Goal: Information Seeking & Learning: Learn about a topic

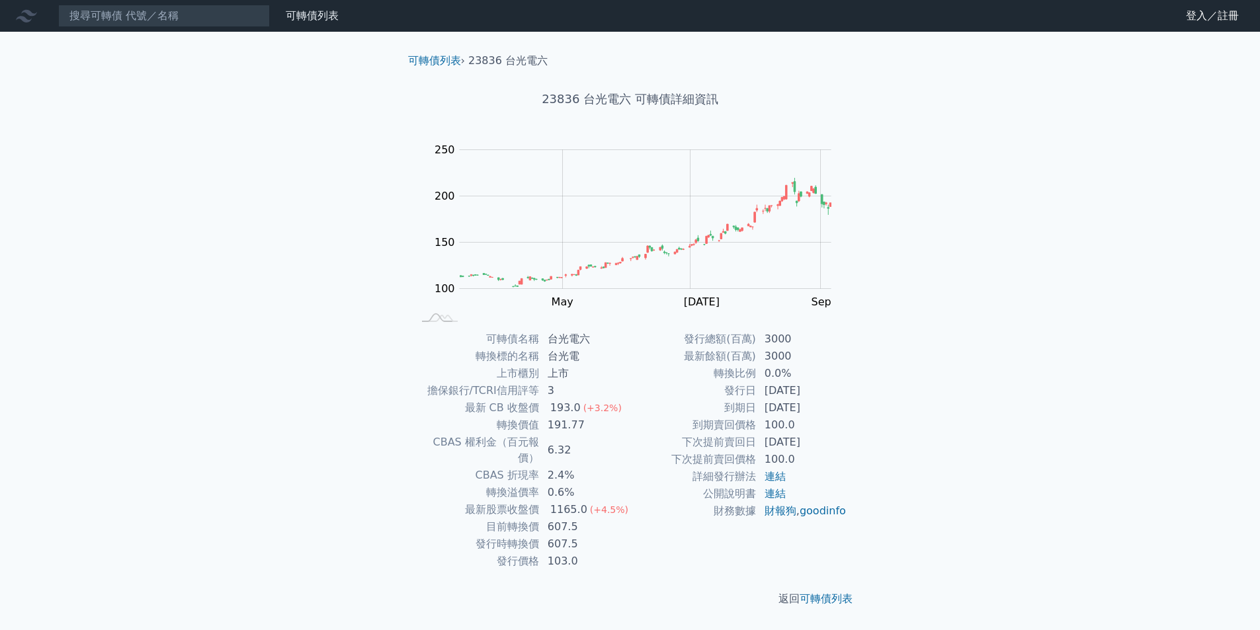
scroll to position [53, 0]
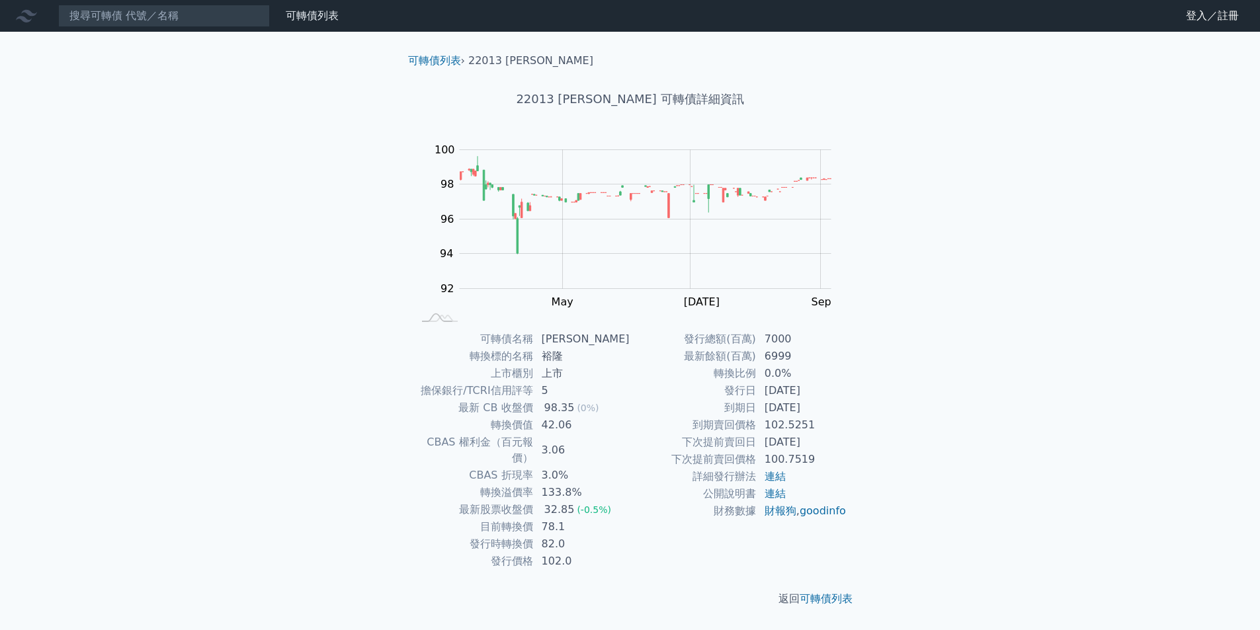
scroll to position [34, 0]
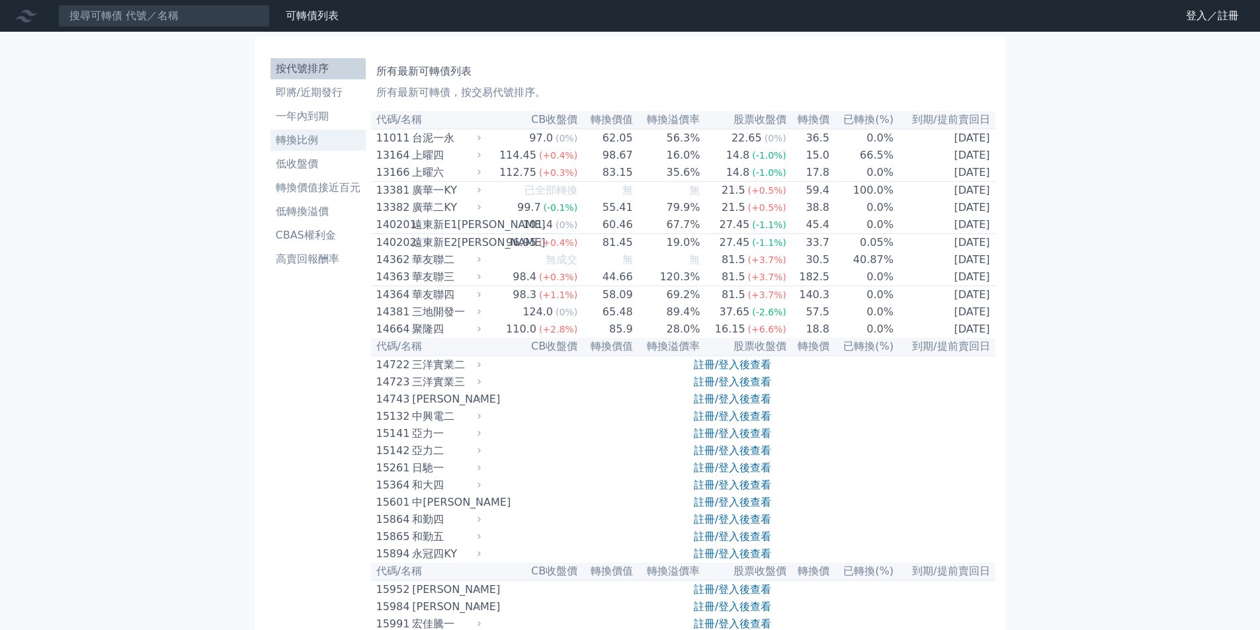
click at [295, 142] on li "轉換比例" at bounding box center [318, 140] width 95 height 16
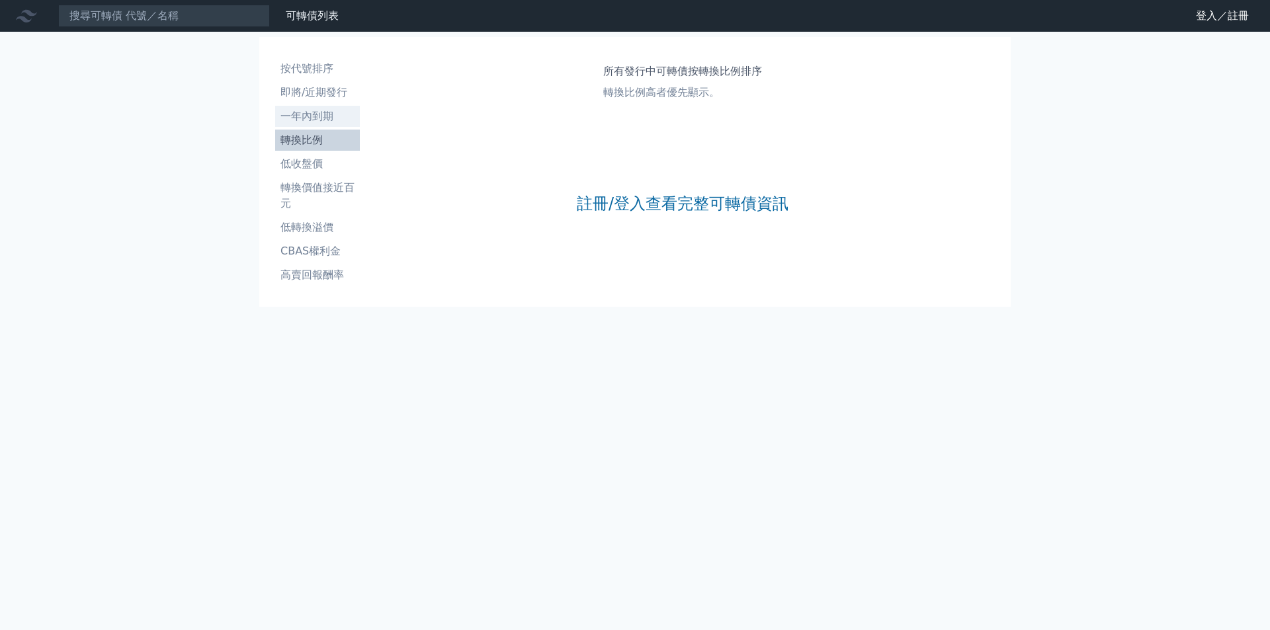
click at [302, 124] on li "一年內到期" at bounding box center [317, 116] width 85 height 16
click at [305, 116] on li "一年內到期" at bounding box center [317, 116] width 85 height 16
click at [307, 66] on li "按代號排序" at bounding box center [317, 69] width 85 height 16
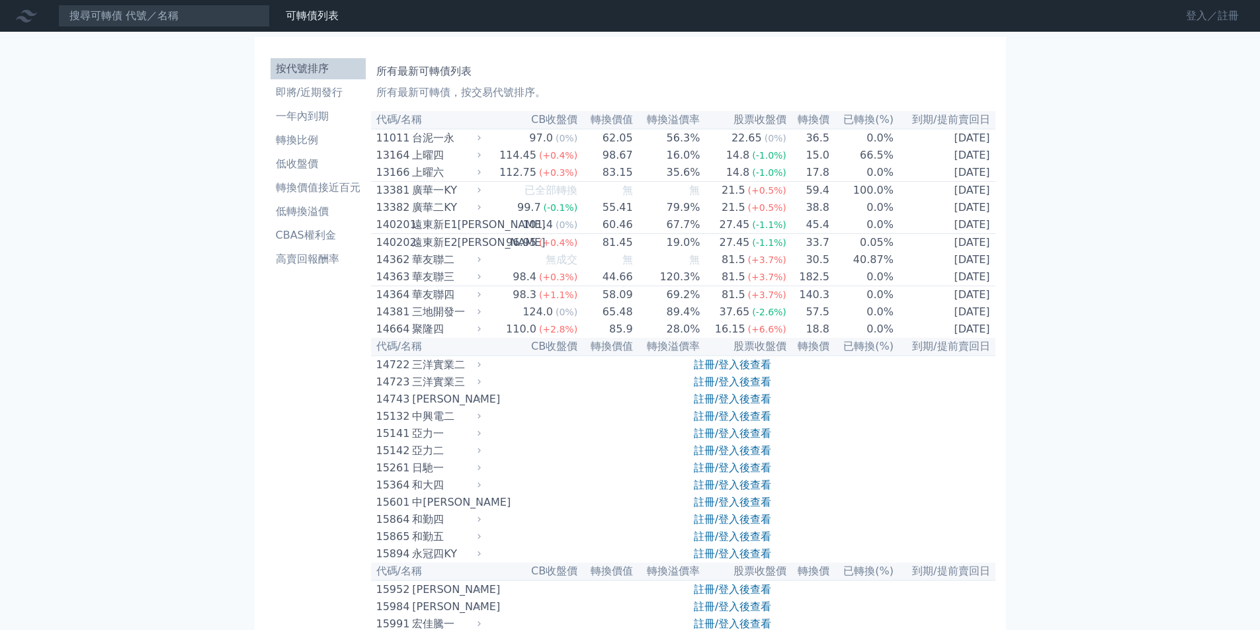
click at [1190, 15] on link "登入／註冊" at bounding box center [1212, 15] width 74 height 21
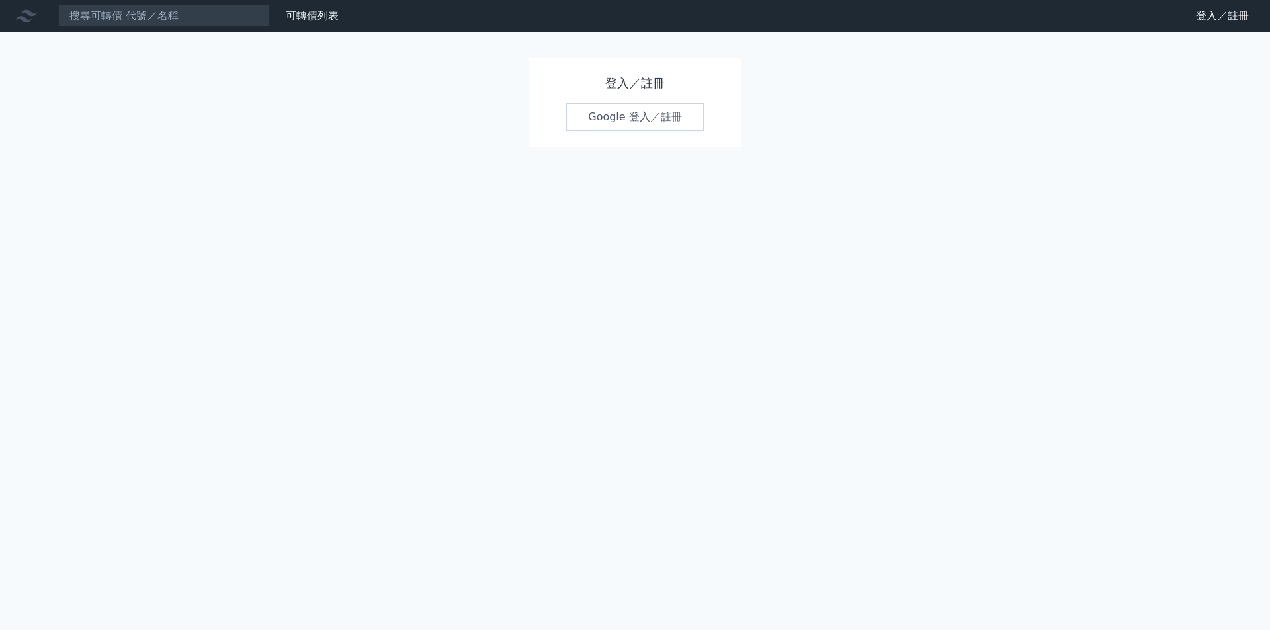
click at [616, 118] on link "Google 登入／註冊" at bounding box center [635, 117] width 138 height 28
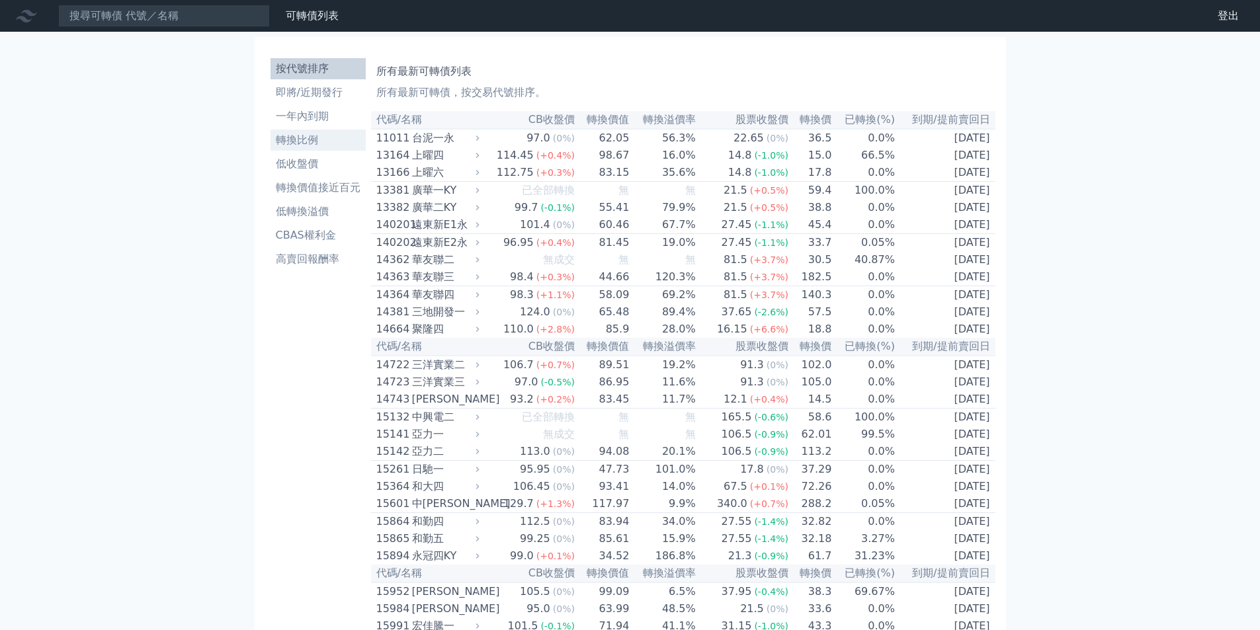
click at [306, 151] on link "轉換比例" at bounding box center [318, 140] width 95 height 21
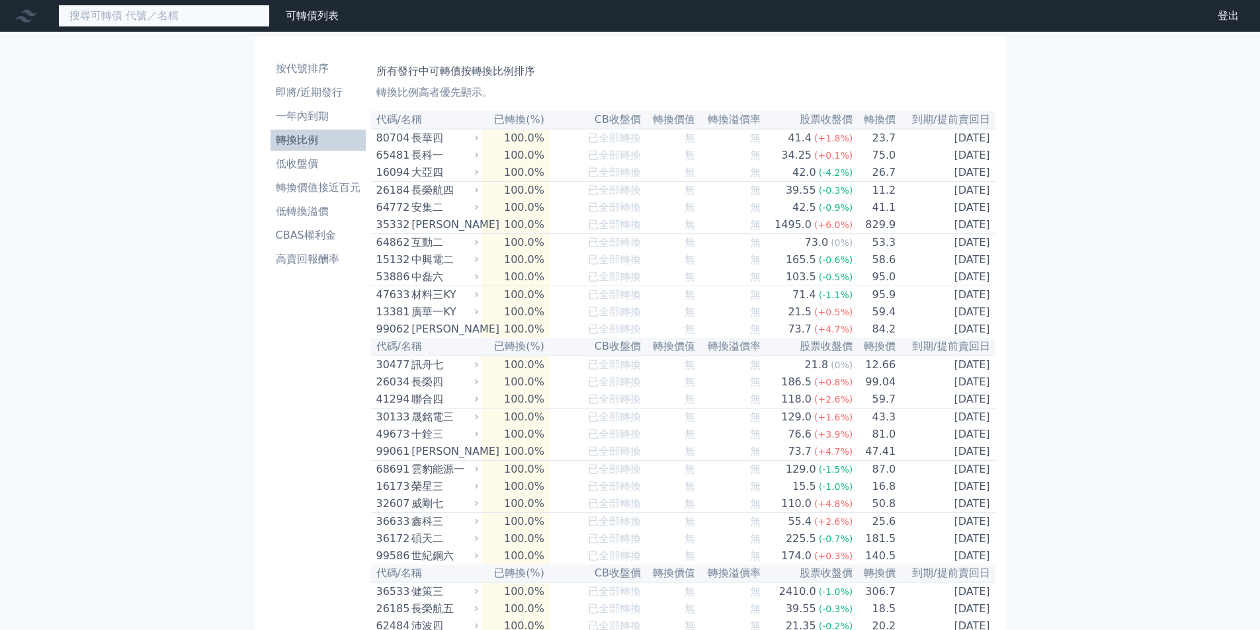
click at [123, 20] on input at bounding box center [164, 16] width 212 height 22
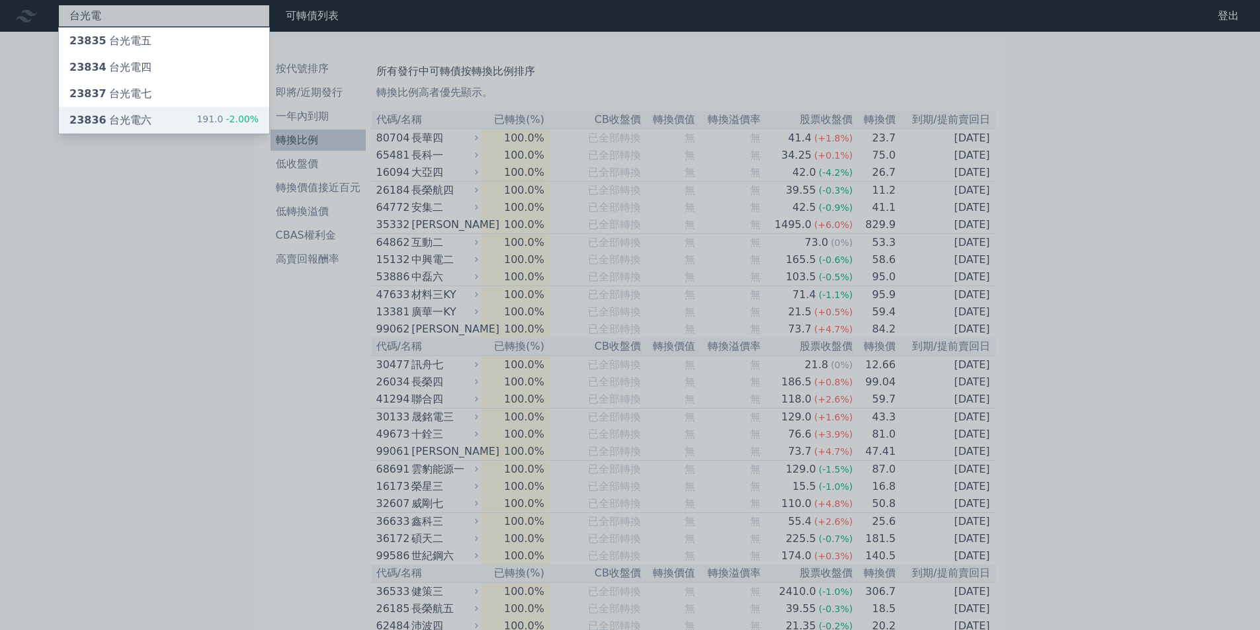
type input "台光電"
click at [132, 128] on div "23836 台光電六" at bounding box center [110, 120] width 82 height 16
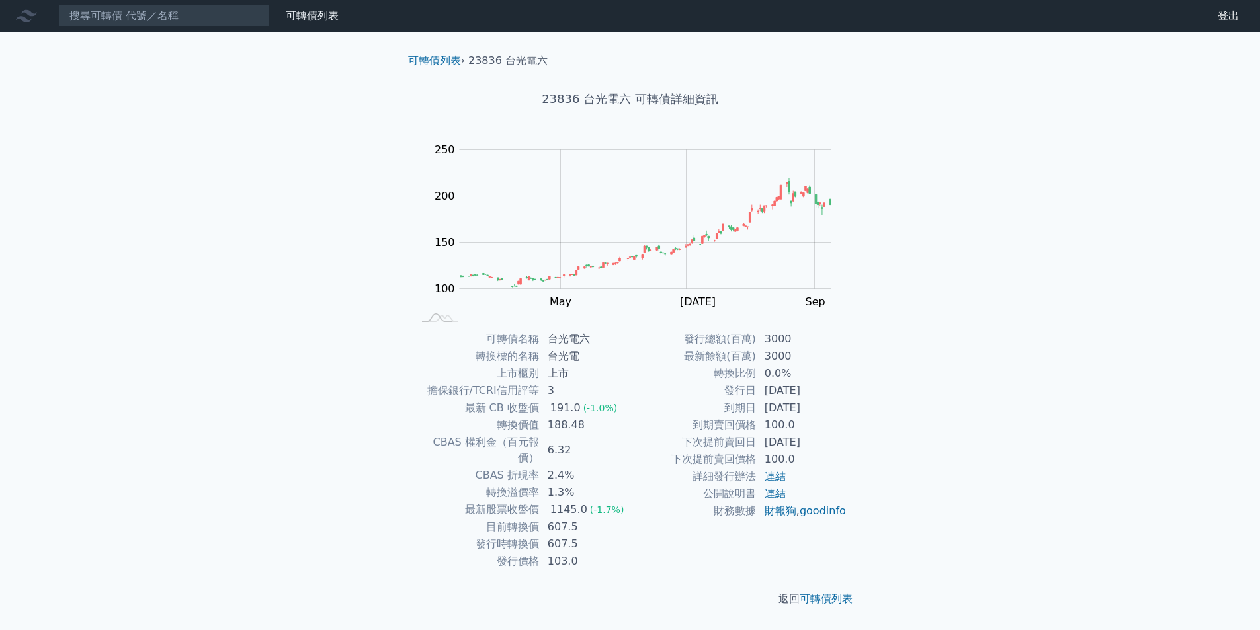
scroll to position [34, 0]
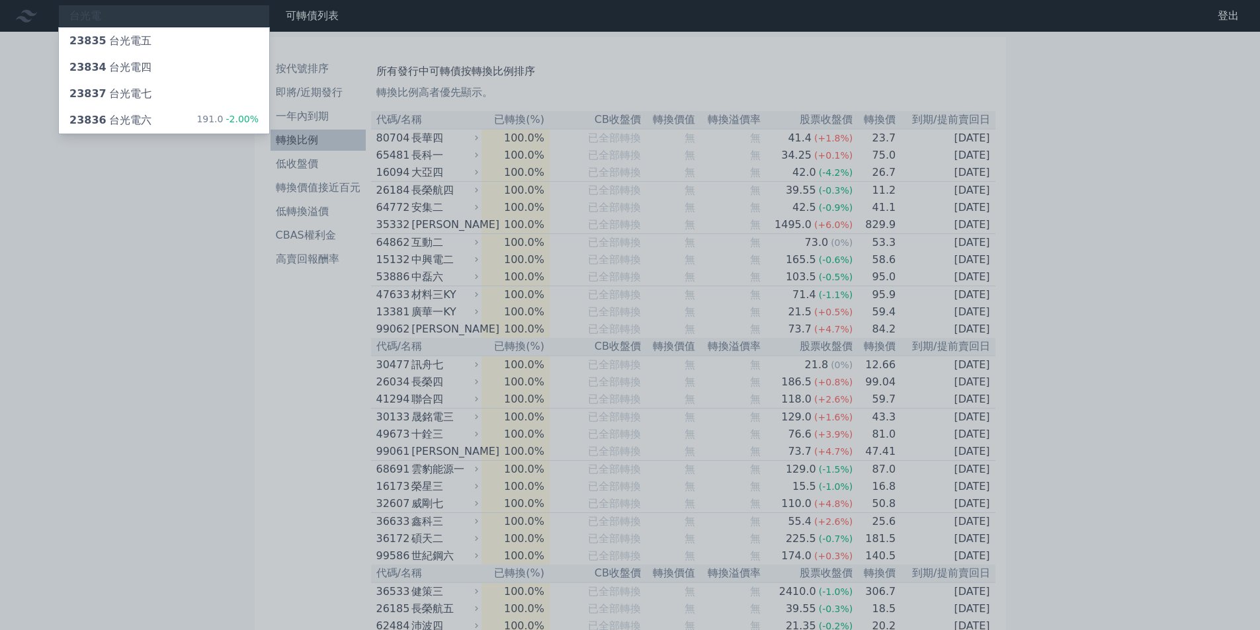
click at [92, 295] on div at bounding box center [630, 315] width 1260 height 630
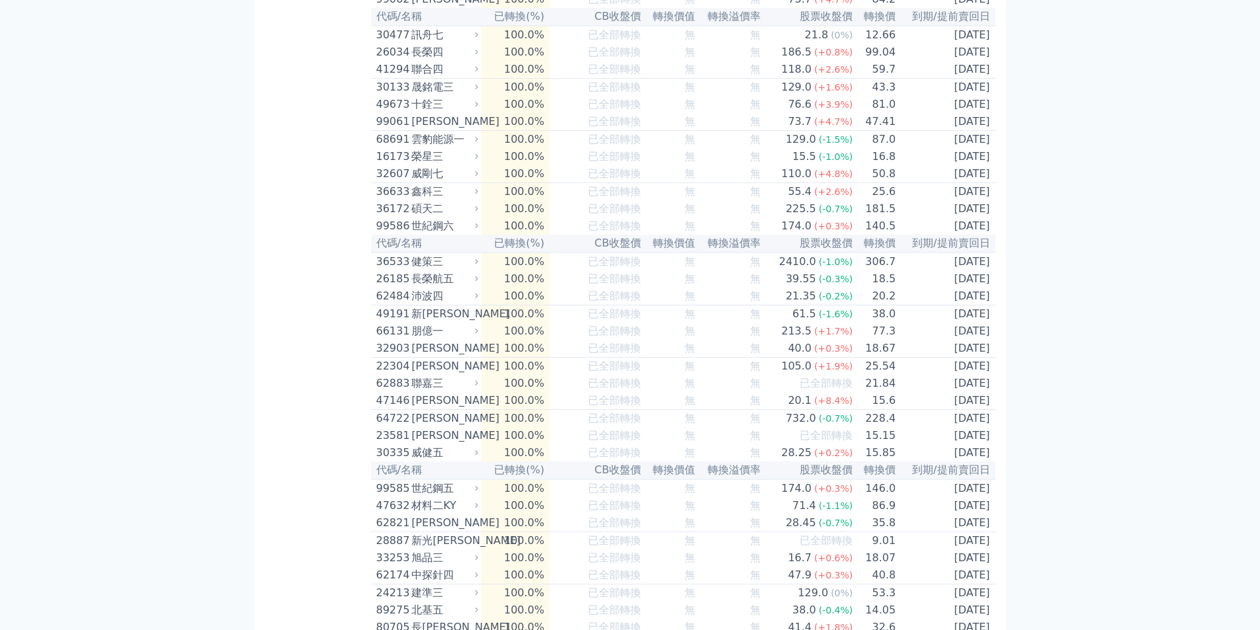
scroll to position [331, 0]
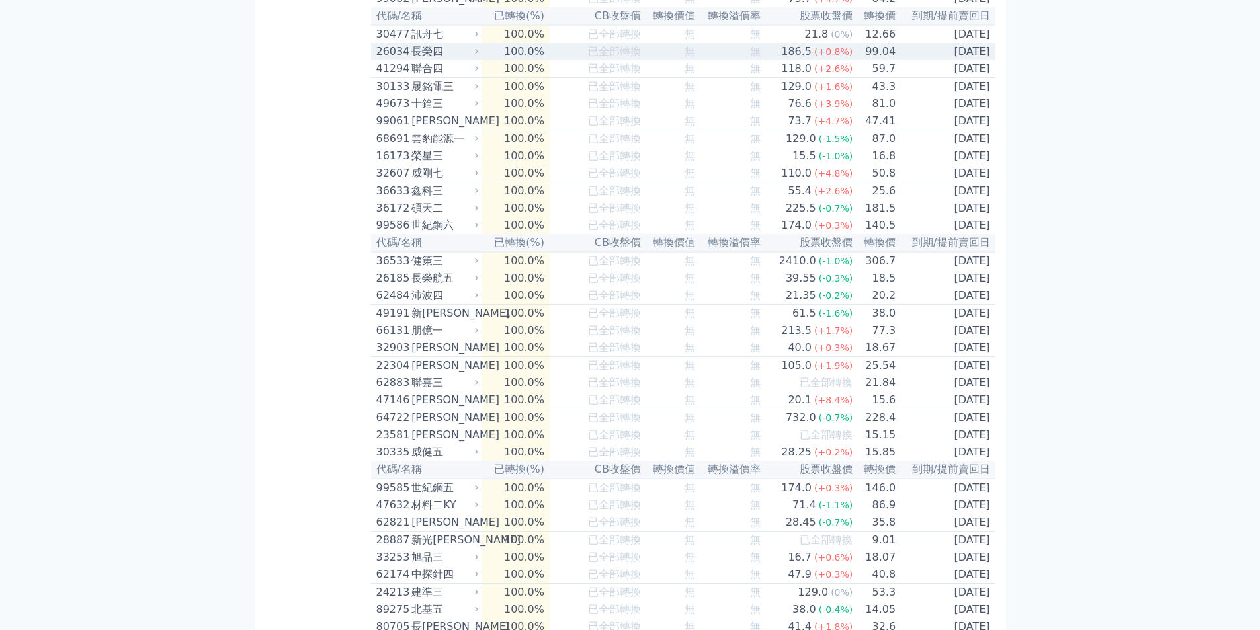
click at [409, 60] on div "26034" at bounding box center [392, 52] width 32 height 16
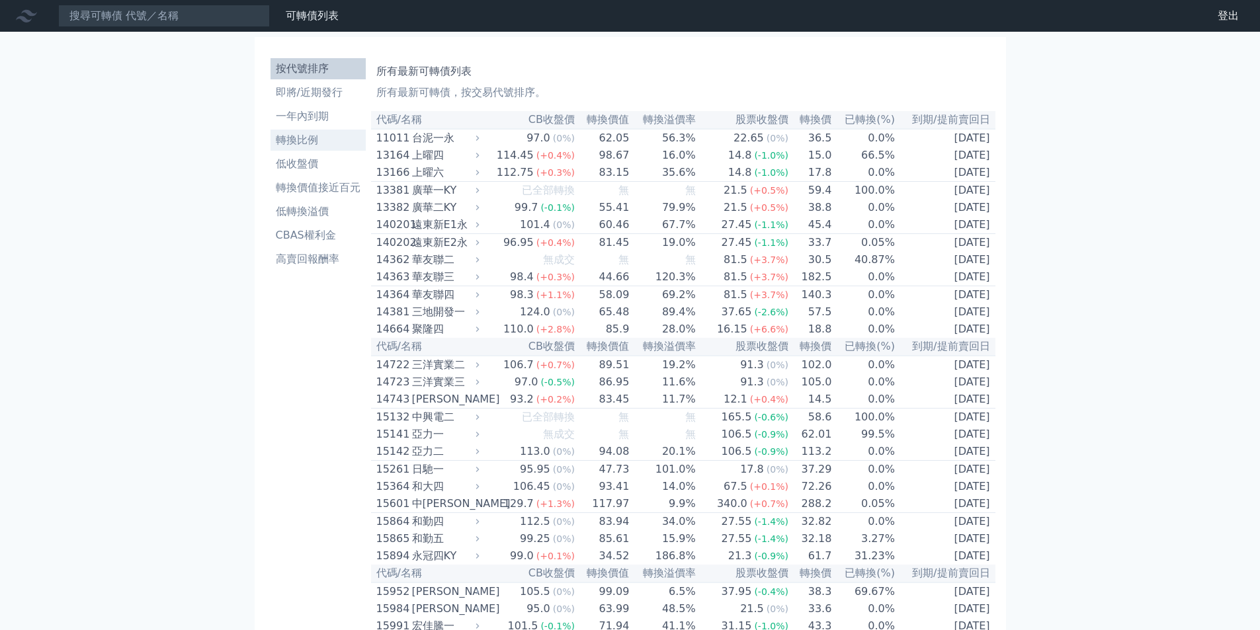
click at [308, 147] on li "轉換比例" at bounding box center [318, 140] width 95 height 16
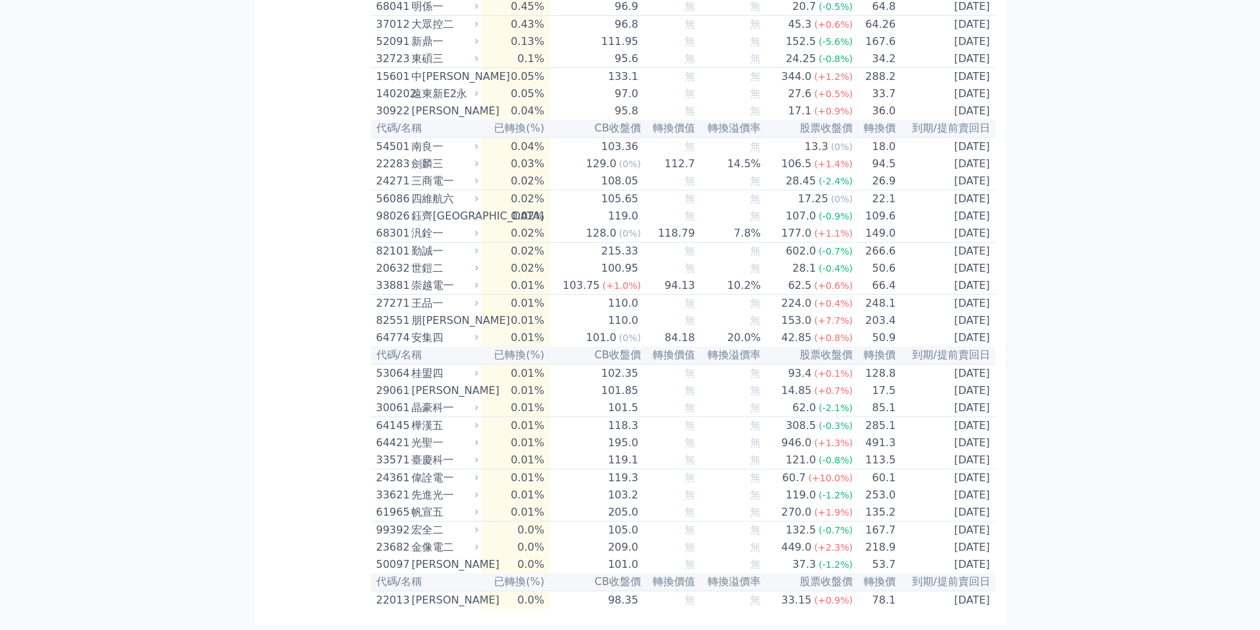
scroll to position [3936, 0]
click at [426, 597] on div "[PERSON_NAME]" at bounding box center [443, 601] width 64 height 16
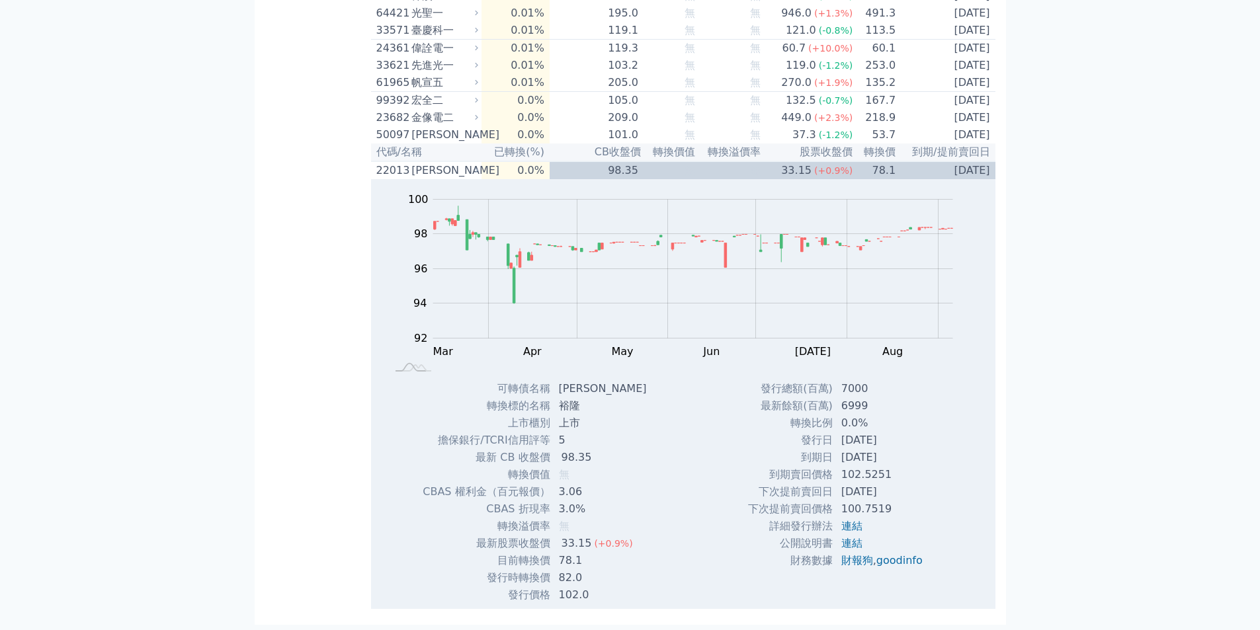
scroll to position [3996, 0]
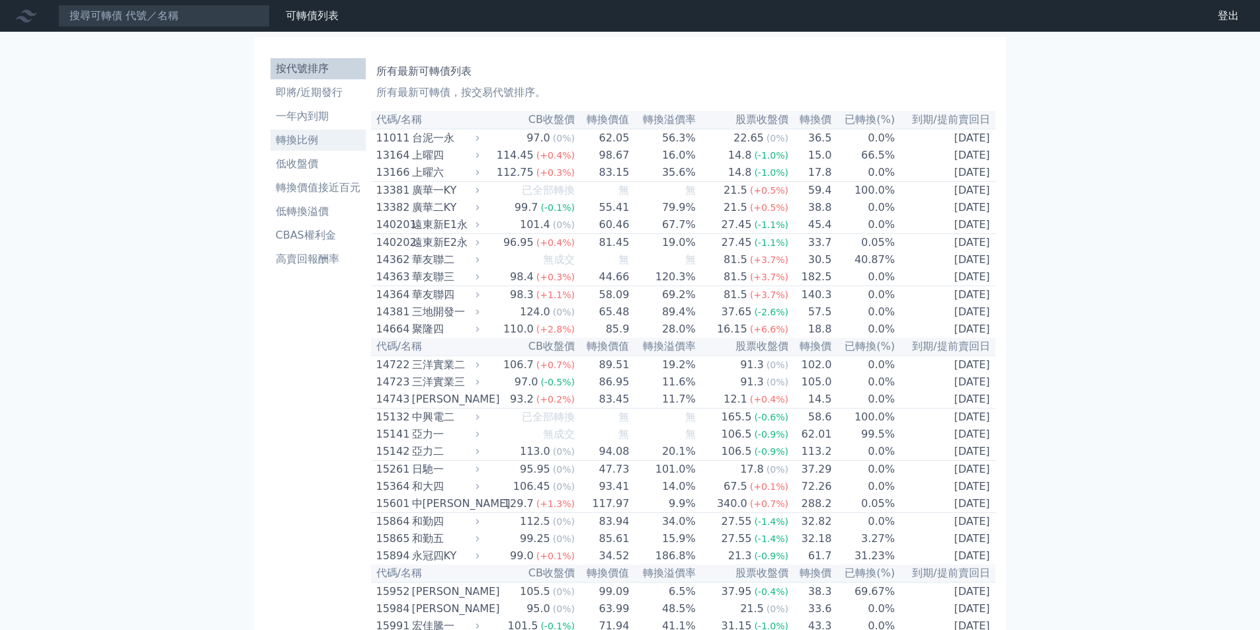
click at [283, 145] on li "轉換比例" at bounding box center [318, 140] width 95 height 16
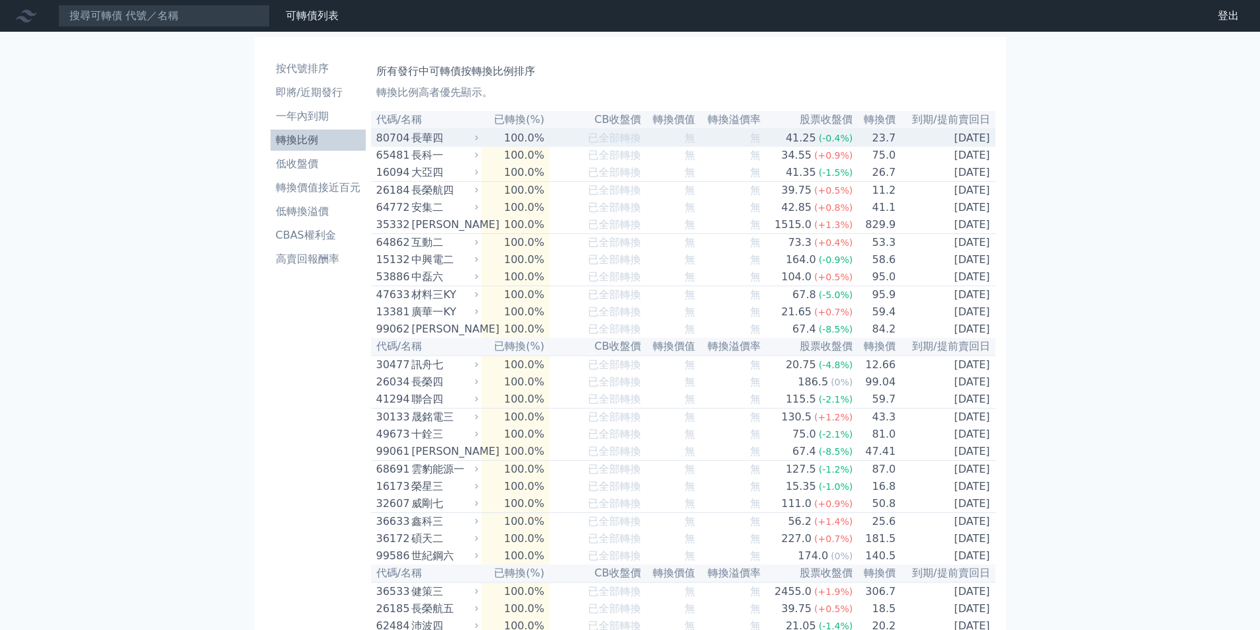
click at [436, 144] on div "長華四" at bounding box center [443, 138] width 64 height 16
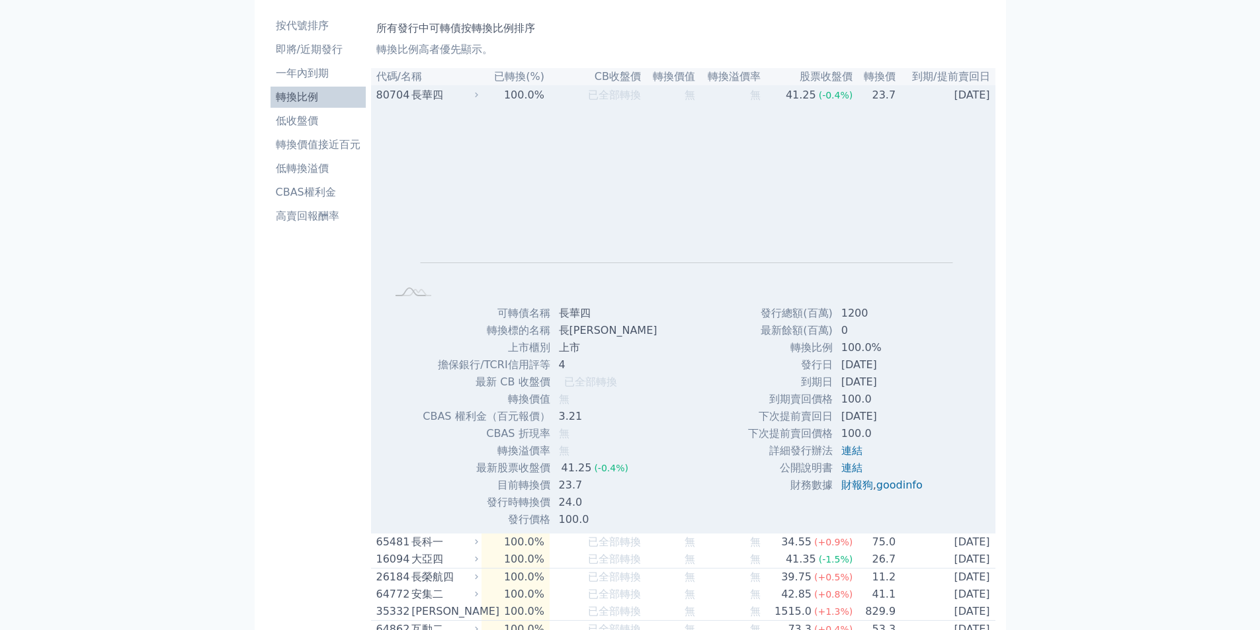
scroll to position [66, 0]
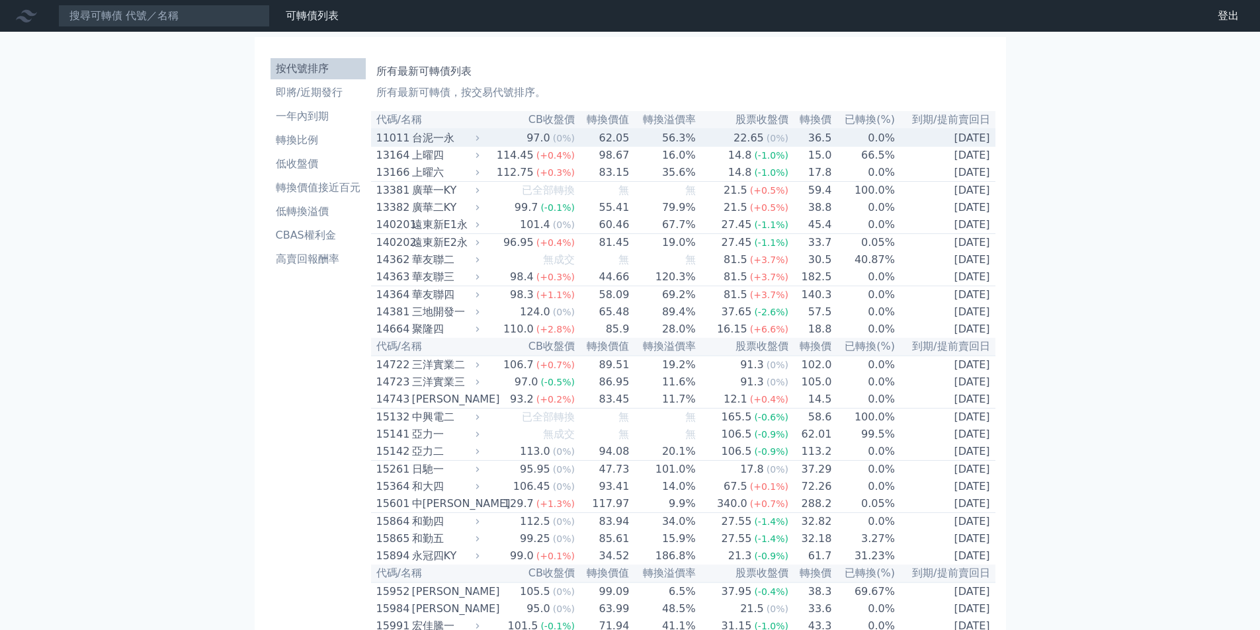
click at [567, 142] on span "(0%)" at bounding box center [564, 138] width 22 height 11
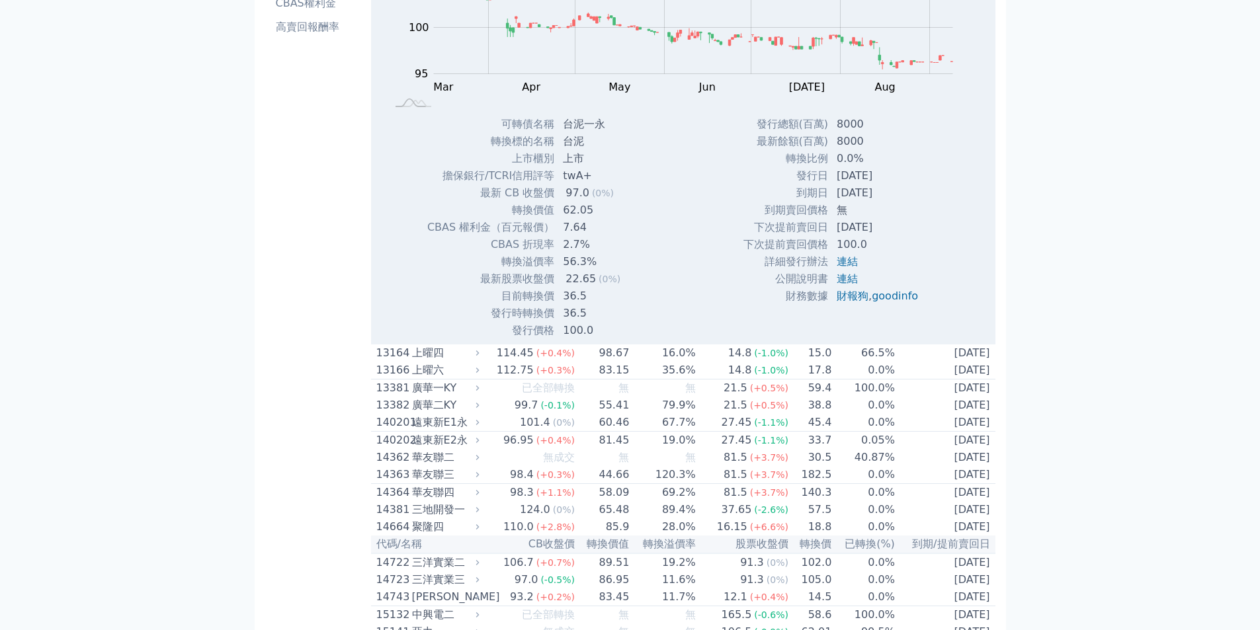
scroll to position [198, 0]
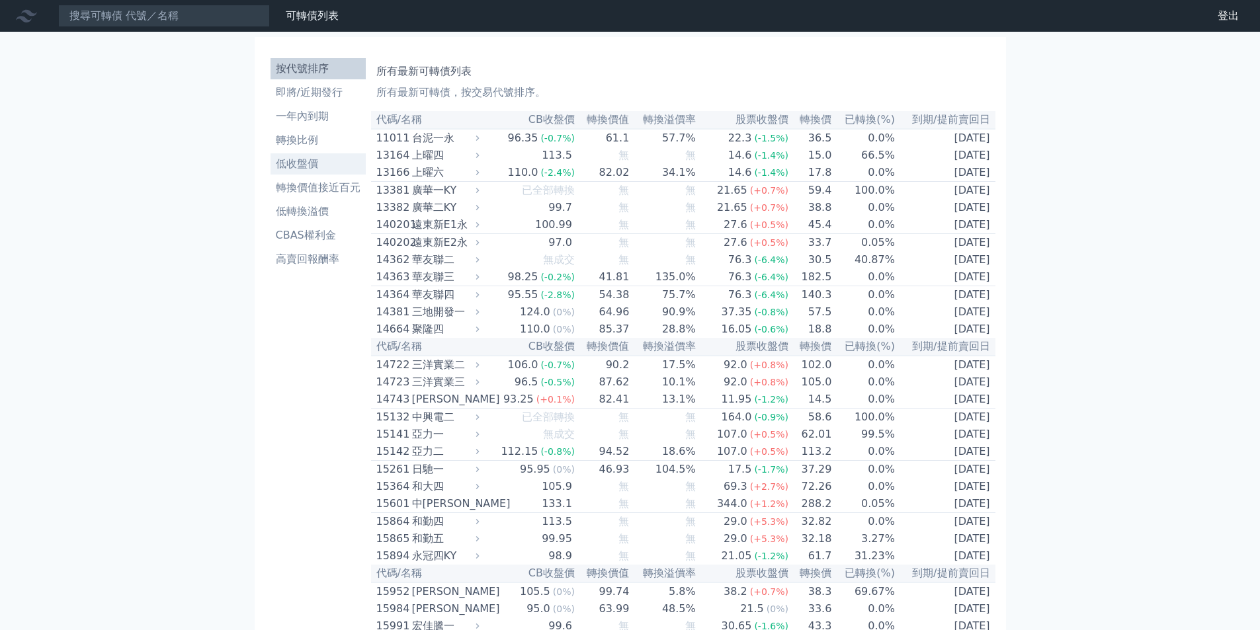
click at [310, 172] on li "低收盤價" at bounding box center [318, 164] width 95 height 16
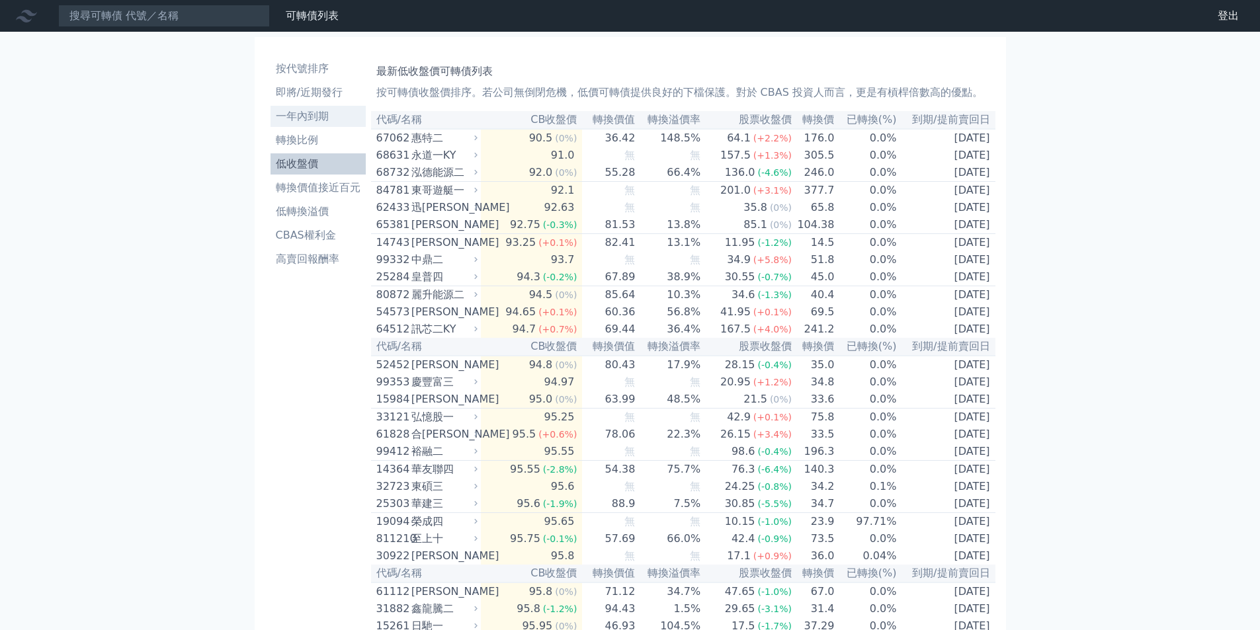
click at [298, 117] on li "一年內到期" at bounding box center [318, 116] width 95 height 16
